Goal: Complete application form: Complete application form

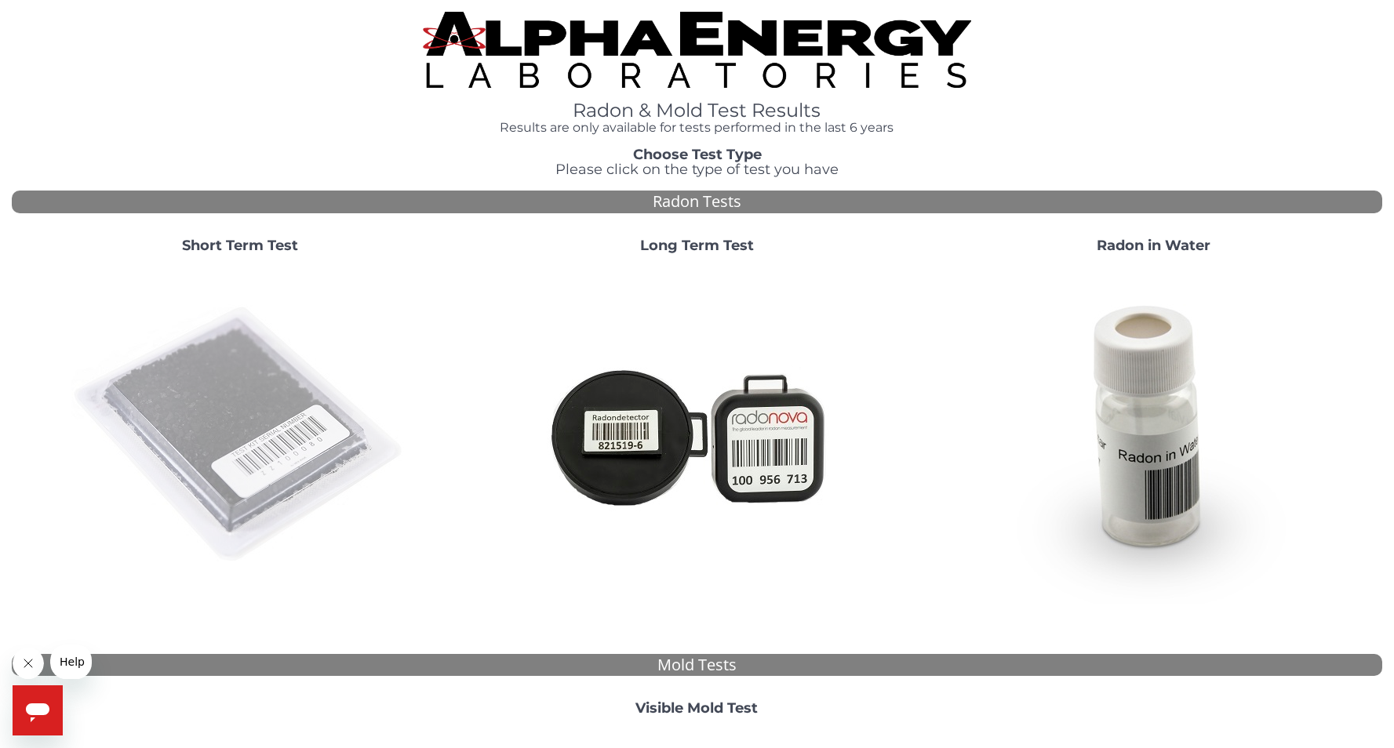
click at [168, 383] on img at bounding box center [239, 435] width 337 height 337
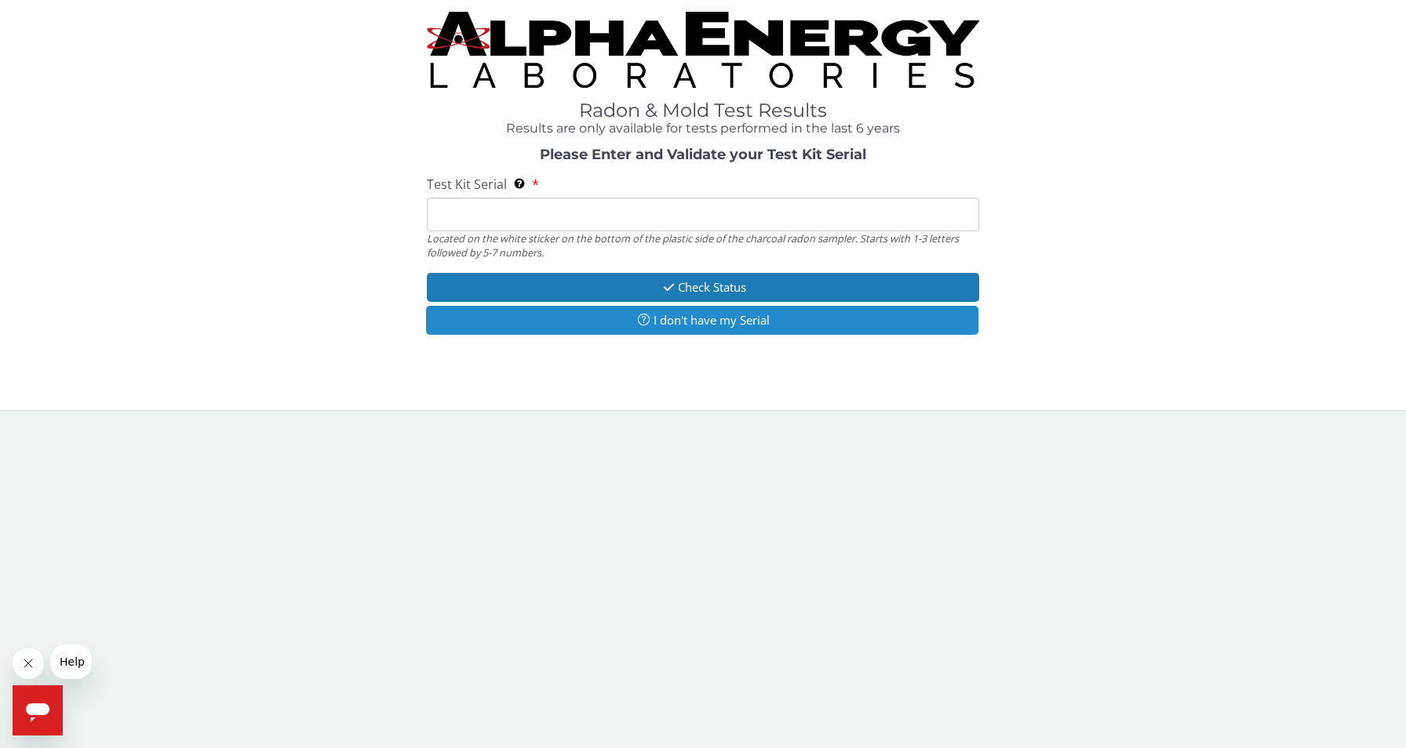
click at [671, 330] on button "I don't have my Serial" at bounding box center [702, 320] width 553 height 29
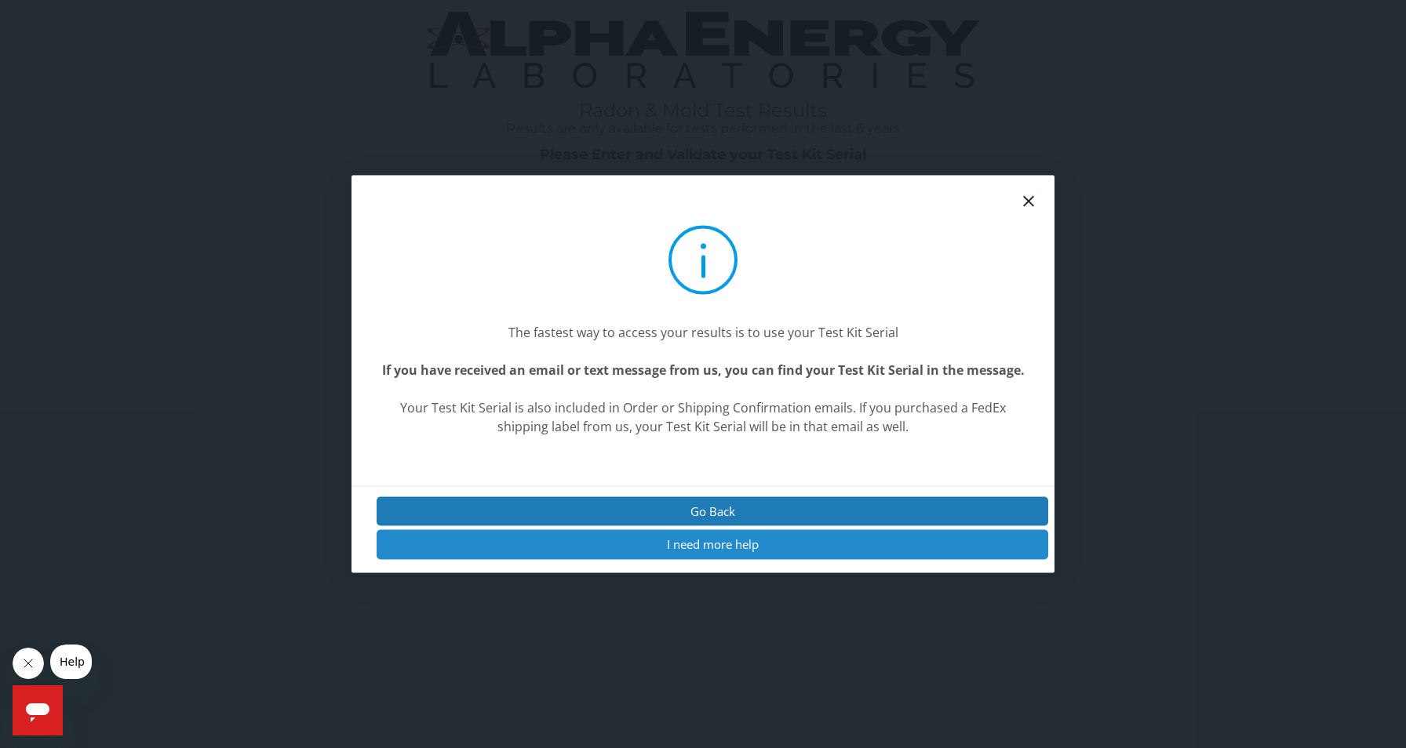
click at [700, 555] on button "I need more help" at bounding box center [711, 544] width 671 height 29
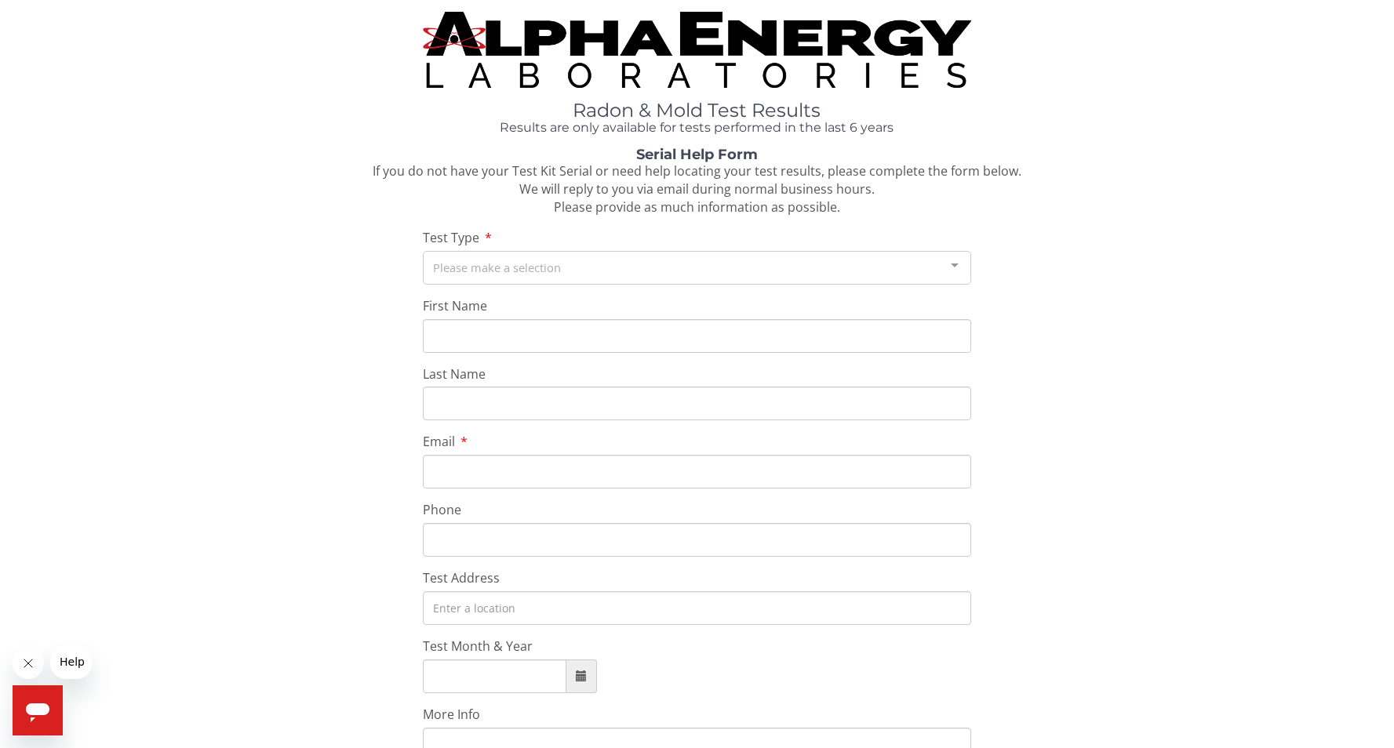
click at [951, 265] on div at bounding box center [954, 267] width 31 height 30
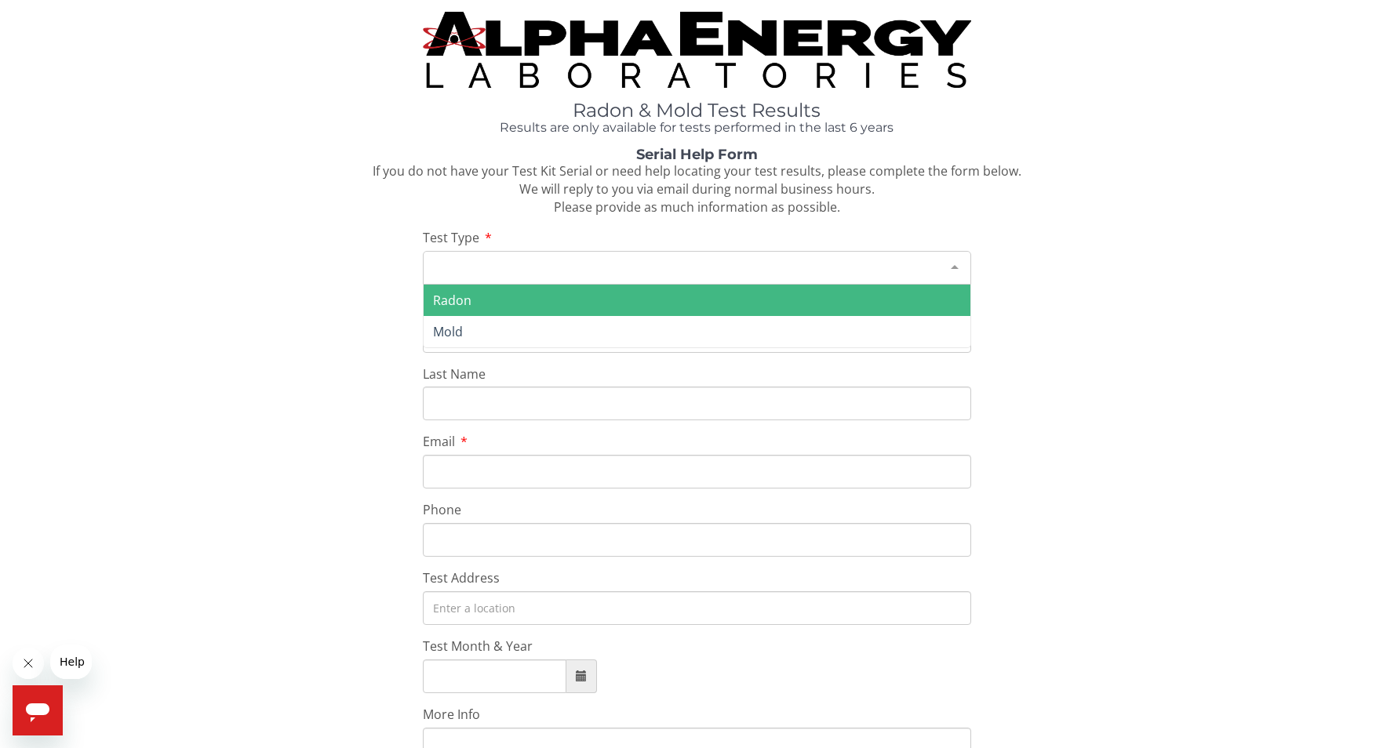
click at [447, 293] on span "Radon" at bounding box center [452, 300] width 38 height 17
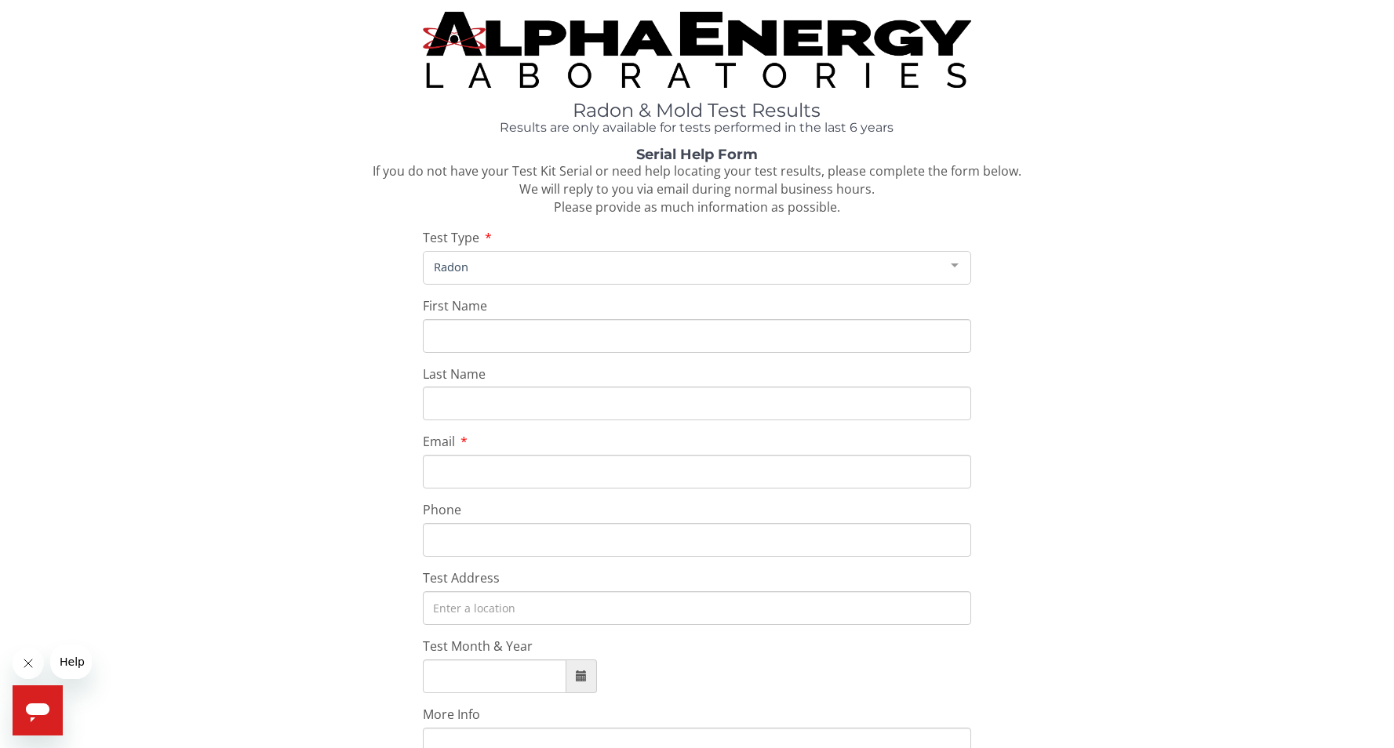
click at [474, 335] on input "First Name" at bounding box center [697, 336] width 548 height 34
type input "AL"
type input "[PERSON_NAME]"
type input "[EMAIL_ADDRESS][DOMAIN_NAME]"
type input "[PHONE_NUMBER]"
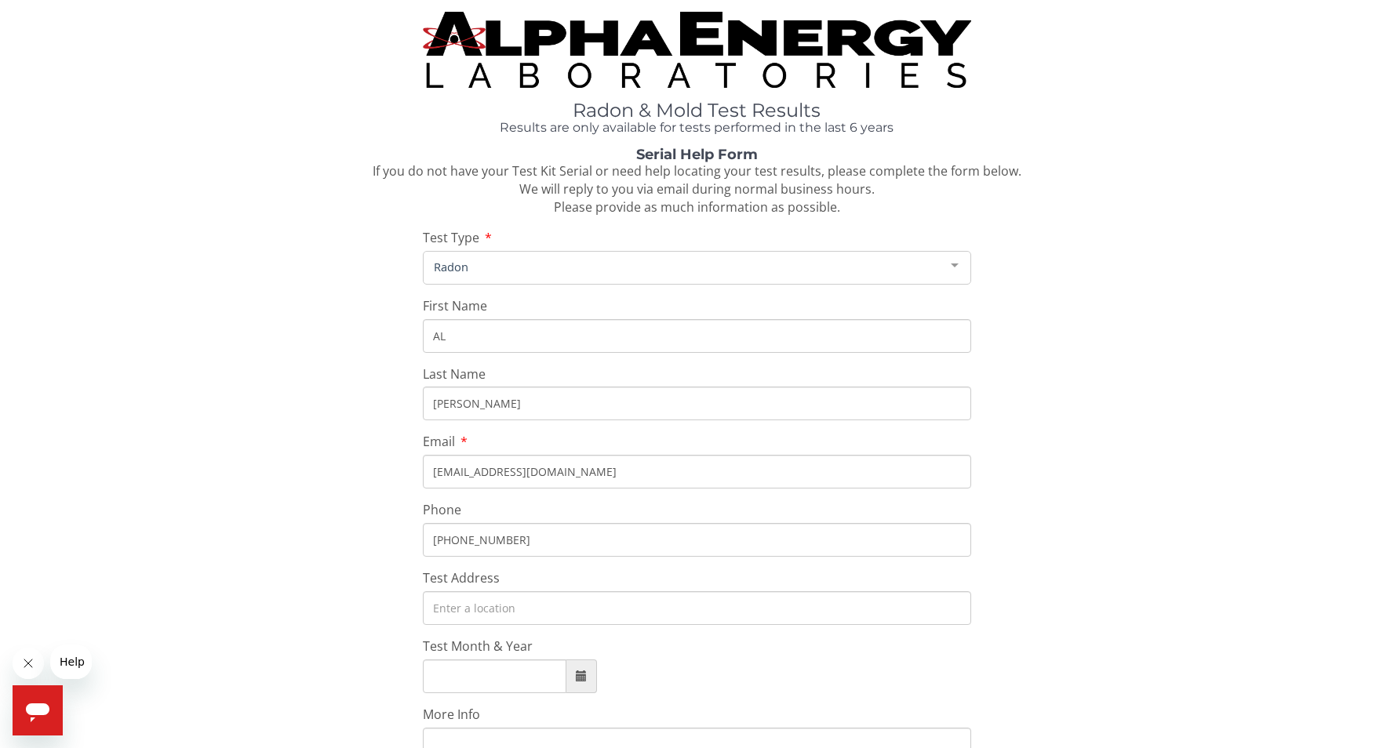
type input "[STREET_ADDRESS]"
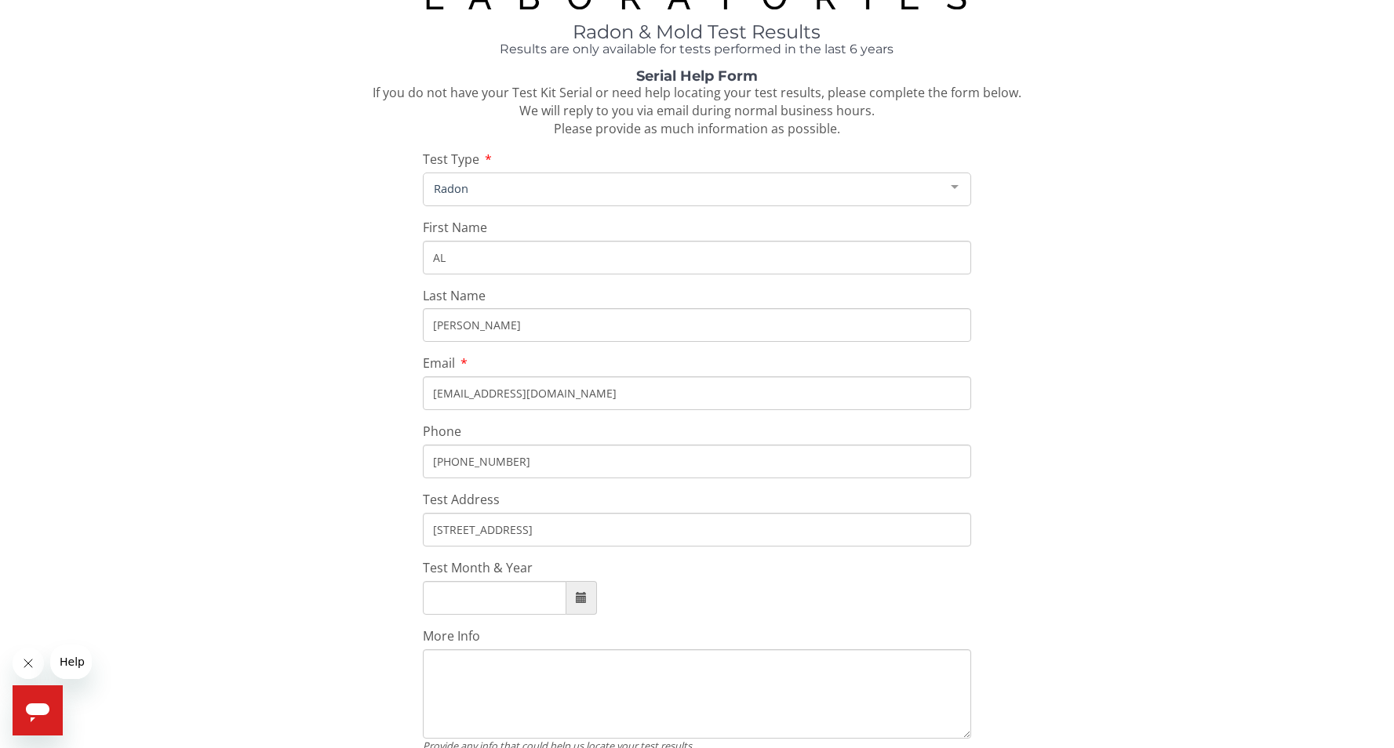
click at [587, 603] on span at bounding box center [581, 597] width 11 height 11
type input "[DATE]"
click at [505, 558] on span "Oct" at bounding box center [505, 549] width 42 height 42
click at [467, 680] on textarea "More Info" at bounding box center [697, 693] width 548 height 89
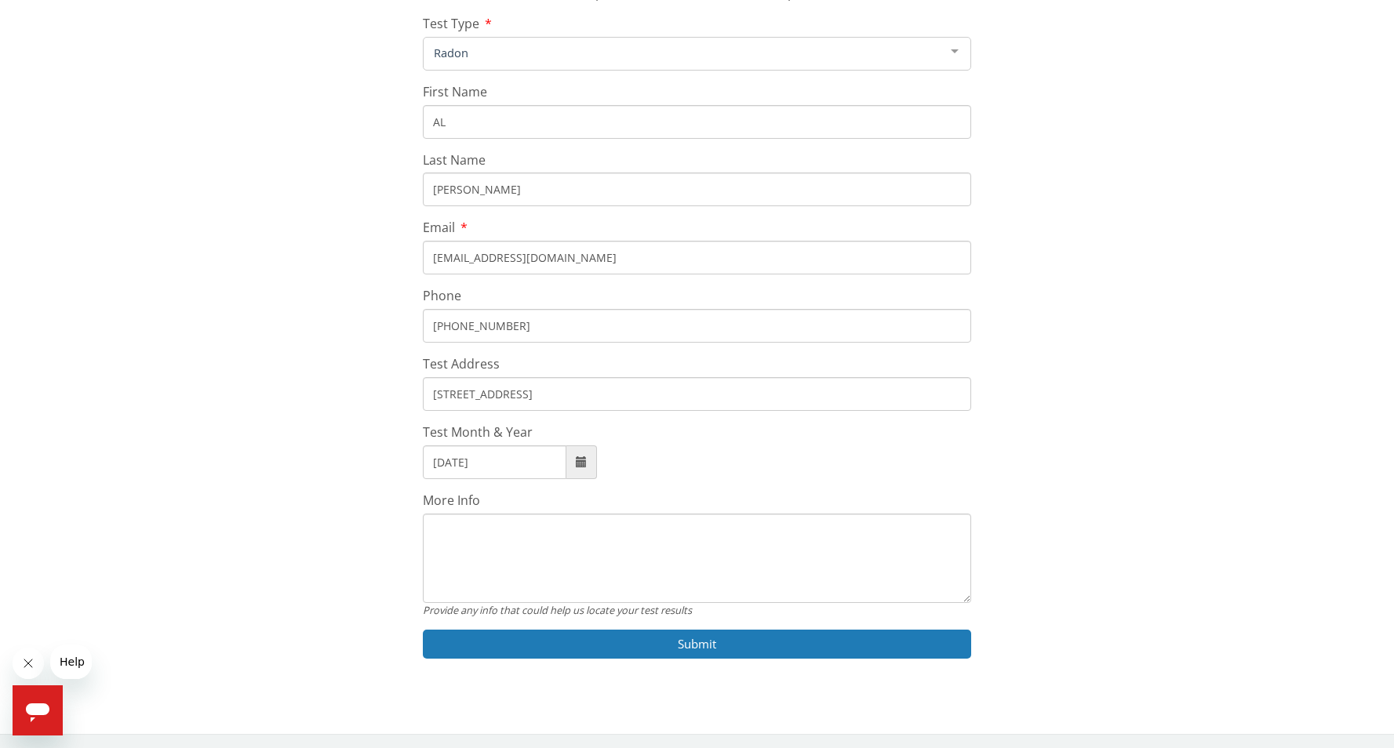
scroll to position [216, 0]
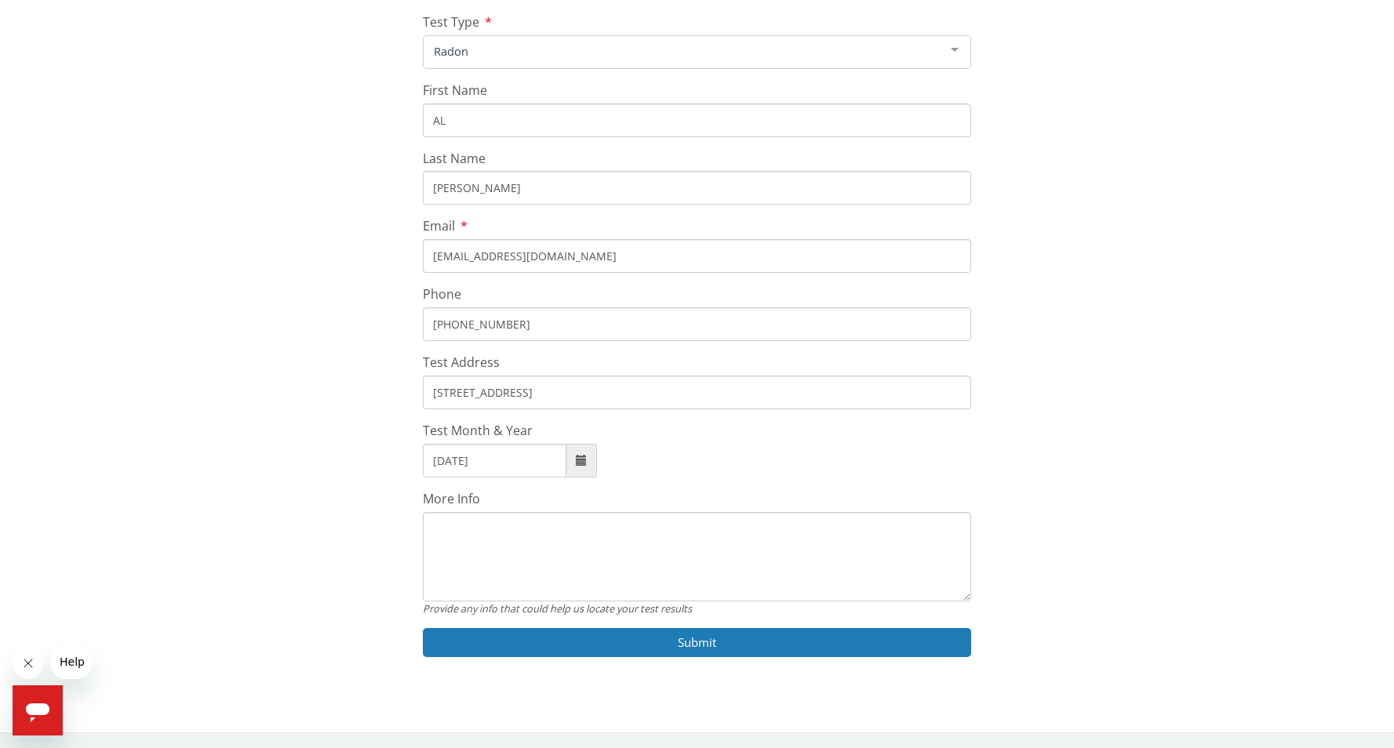
click at [449, 527] on textarea "More Info" at bounding box center [697, 556] width 548 height 89
click at [435, 526] on textarea "was sent" at bounding box center [697, 556] width 548 height 89
click at [497, 522] on textarea "Was sent" at bounding box center [697, 556] width 548 height 89
click at [677, 540] on textarea "Was sent via USPS on [DATE]" at bounding box center [697, 556] width 548 height 89
click at [820, 530] on textarea "Was sent via USPS on [DATE] from [GEOGRAPHIC_DATA] Wi 53051" at bounding box center [697, 556] width 548 height 89
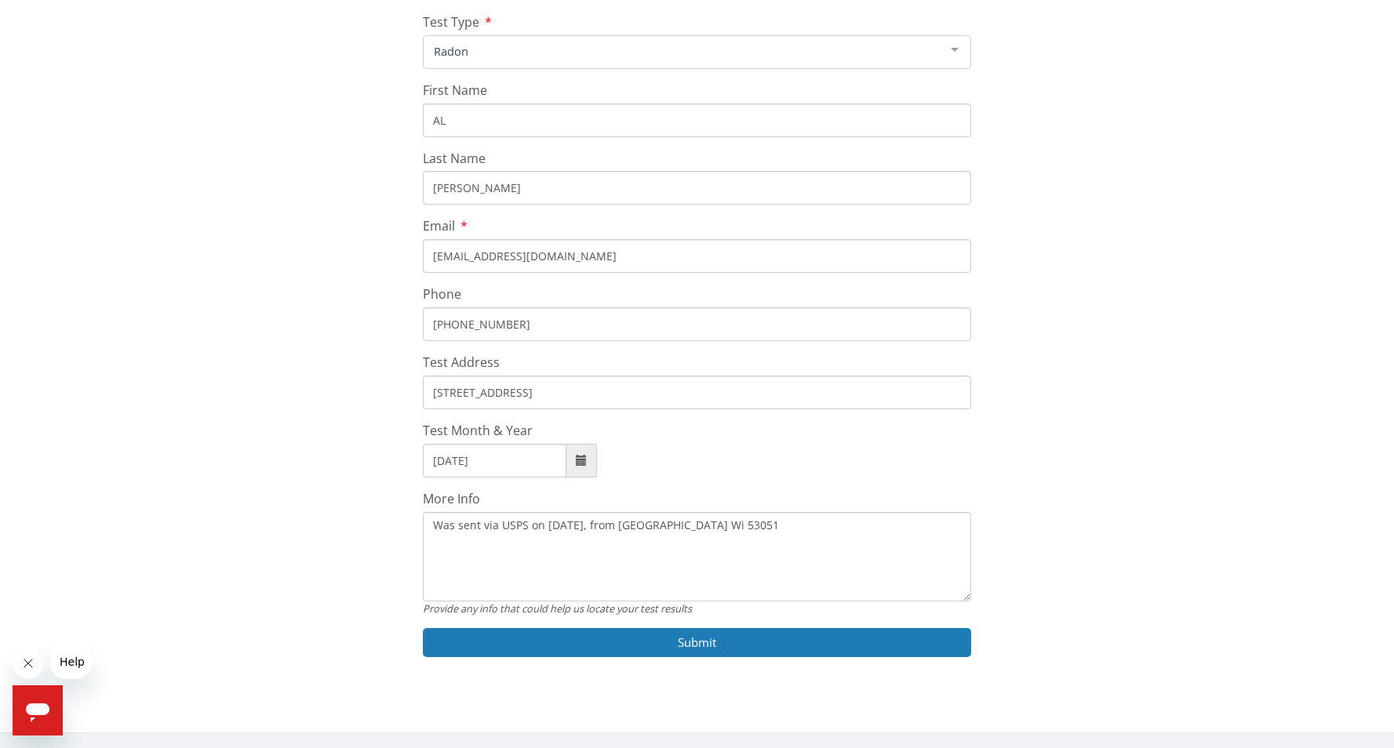
click at [836, 538] on textarea "Was sent via USPS on [DATE], from [GEOGRAPHIC_DATA] Wi 53051" at bounding box center [697, 556] width 548 height 89
click at [613, 558] on textarea "Was sent via USPS on [DATE], from [GEOGRAPHIC_DATA] Wi 53051 The test kit was p…" at bounding box center [697, 556] width 548 height 89
click at [528, 591] on textarea "Was sent via USPS on [DATE], from [GEOGRAPHIC_DATA] Wi 53051 The test kit was p…" at bounding box center [697, 556] width 548 height 89
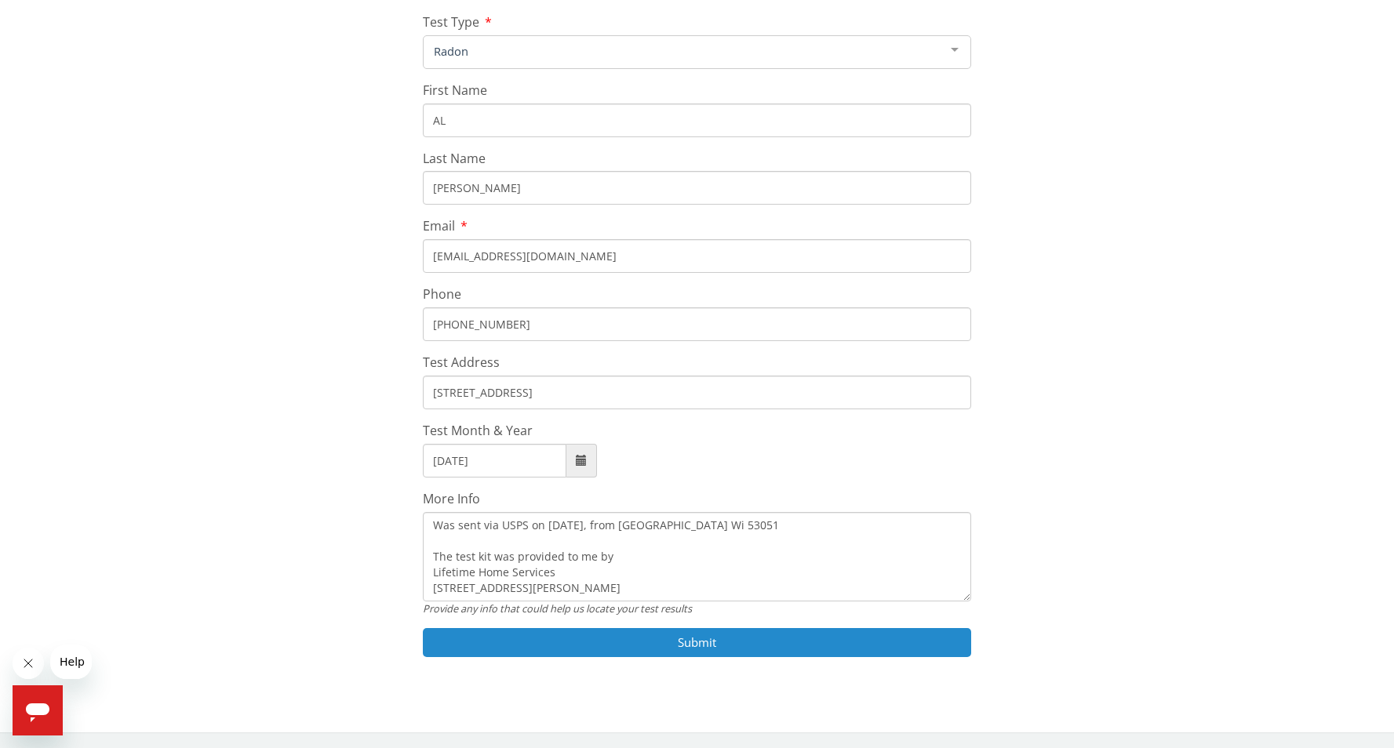
type textarea "Was sent via USPS on [DATE], from [GEOGRAPHIC_DATA] Wi 53051 The test kit was p…"
click at [693, 641] on button "Submit" at bounding box center [697, 642] width 548 height 29
click at [709, 643] on button "Submit" at bounding box center [697, 642] width 548 height 29
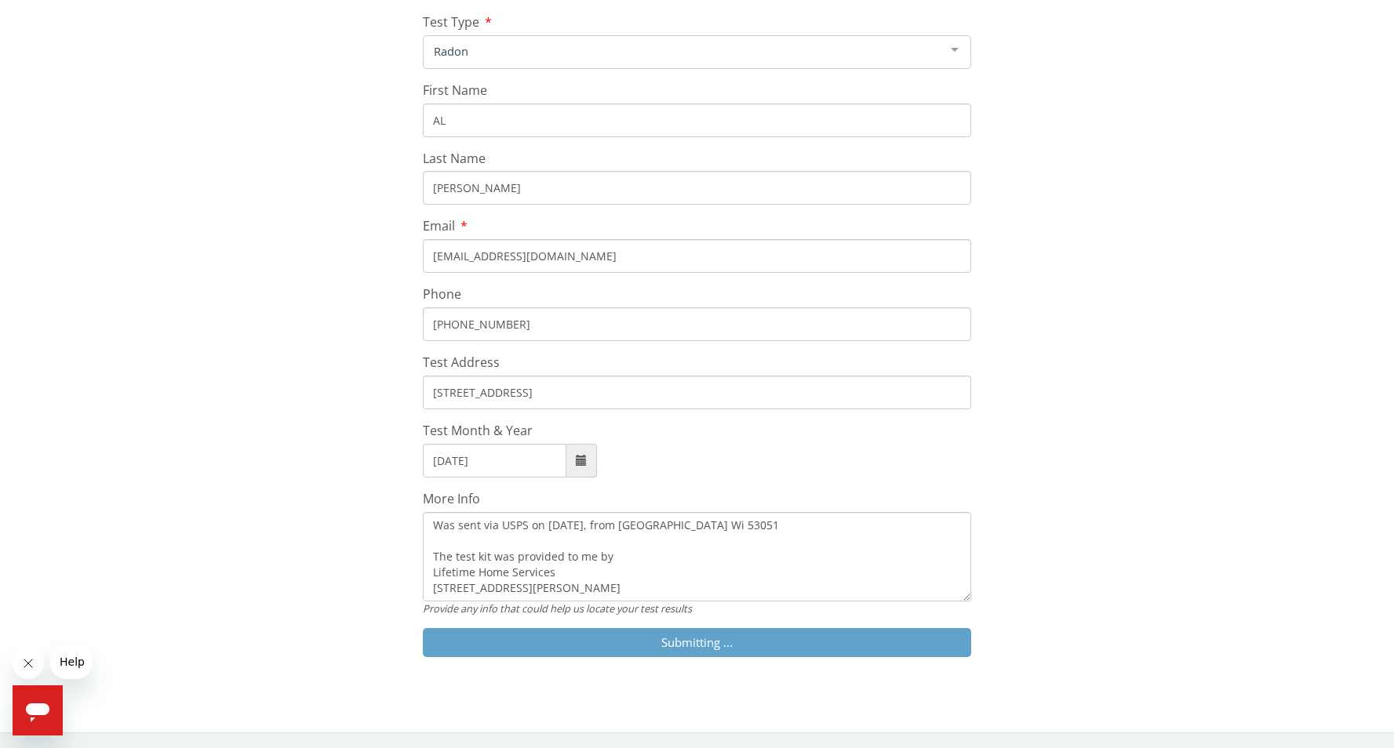
scroll to position [206, 0]
